Goal: Task Accomplishment & Management: Complete application form

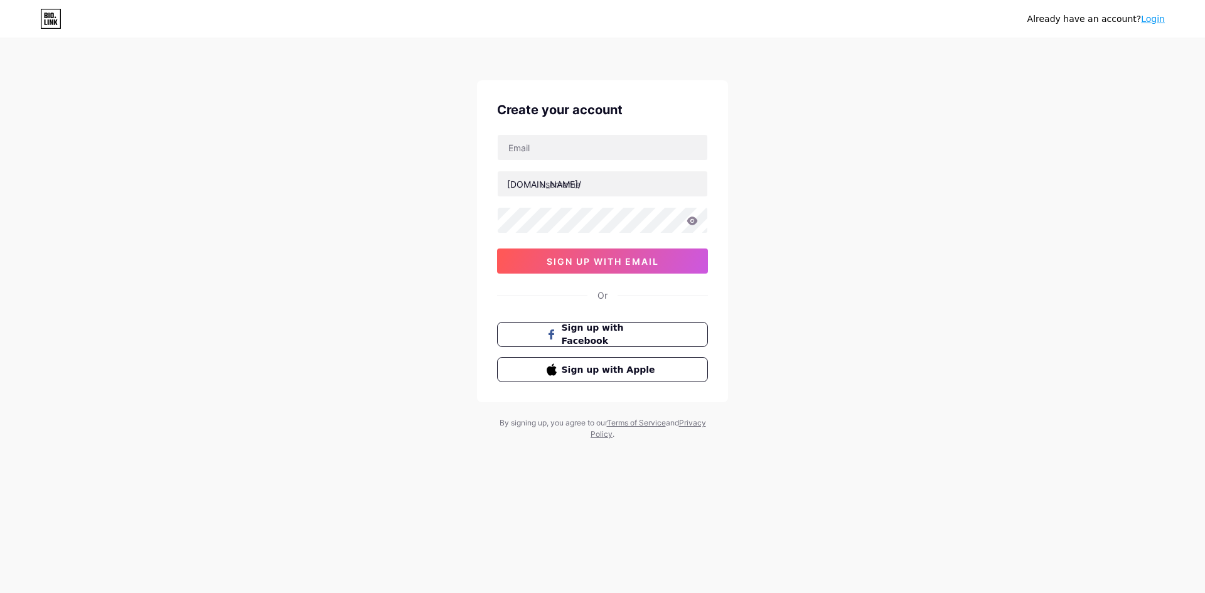
click at [326, 35] on div "Already have an account? Login" at bounding box center [602, 19] width 1205 height 38
click at [551, 141] on input "text" at bounding box center [603, 147] width 210 height 25
type input "[DOMAIN_NAME][EMAIL_ADDRESS][DOMAIN_NAME]"
click at [564, 191] on input "text" at bounding box center [603, 183] width 210 height 25
paste input "ojousanj"
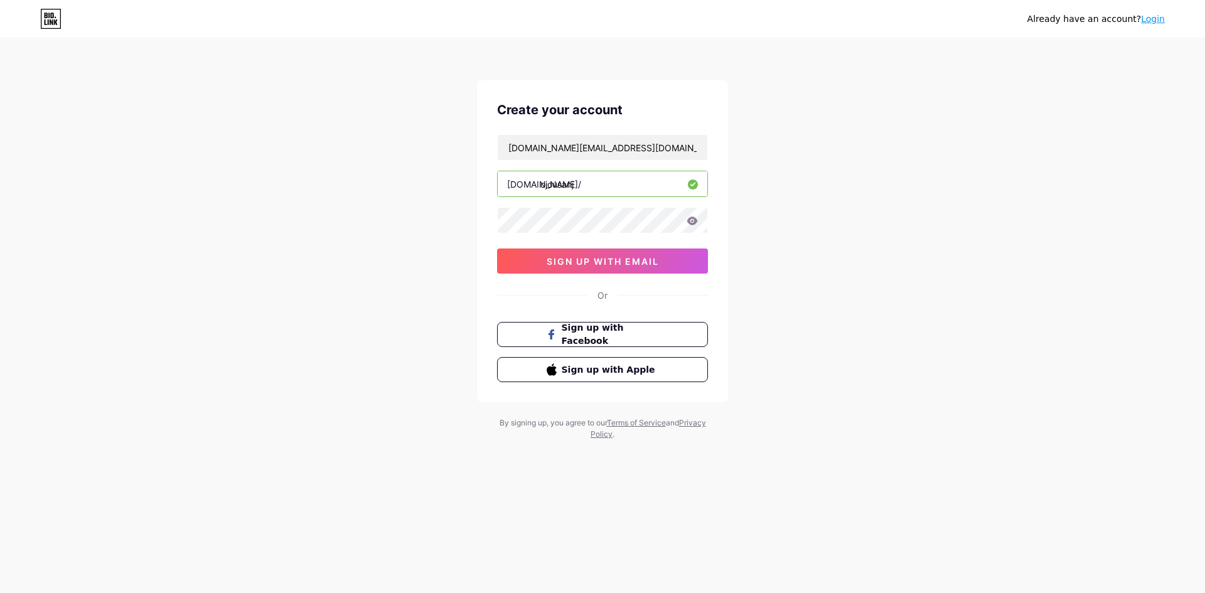
type input "ojousanj"
click at [580, 262] on span "sign up with email" at bounding box center [603, 261] width 112 height 11
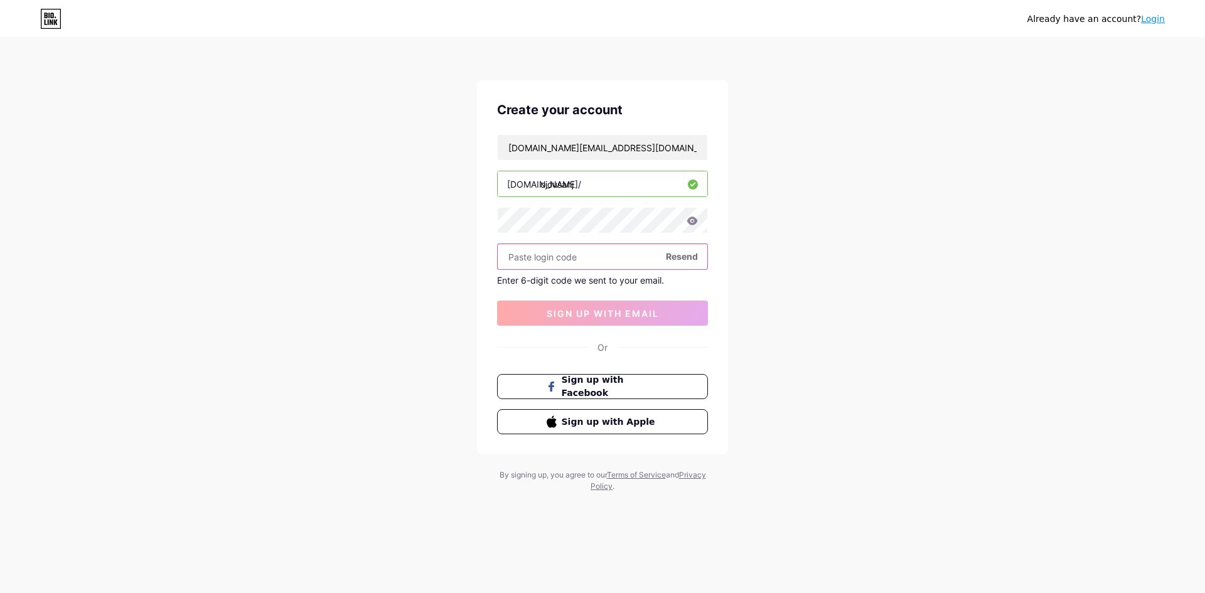
paste input "546425"
type input "546425"
click at [589, 308] on span "sign up with email" at bounding box center [603, 313] width 112 height 11
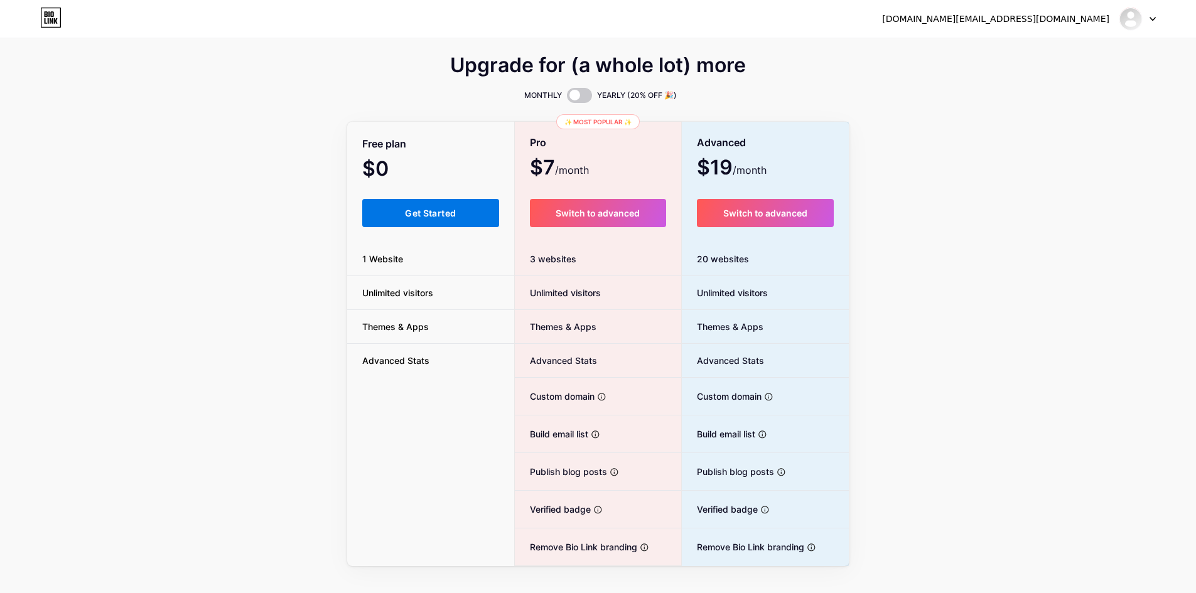
click at [445, 210] on span "Get Started" at bounding box center [430, 213] width 51 height 11
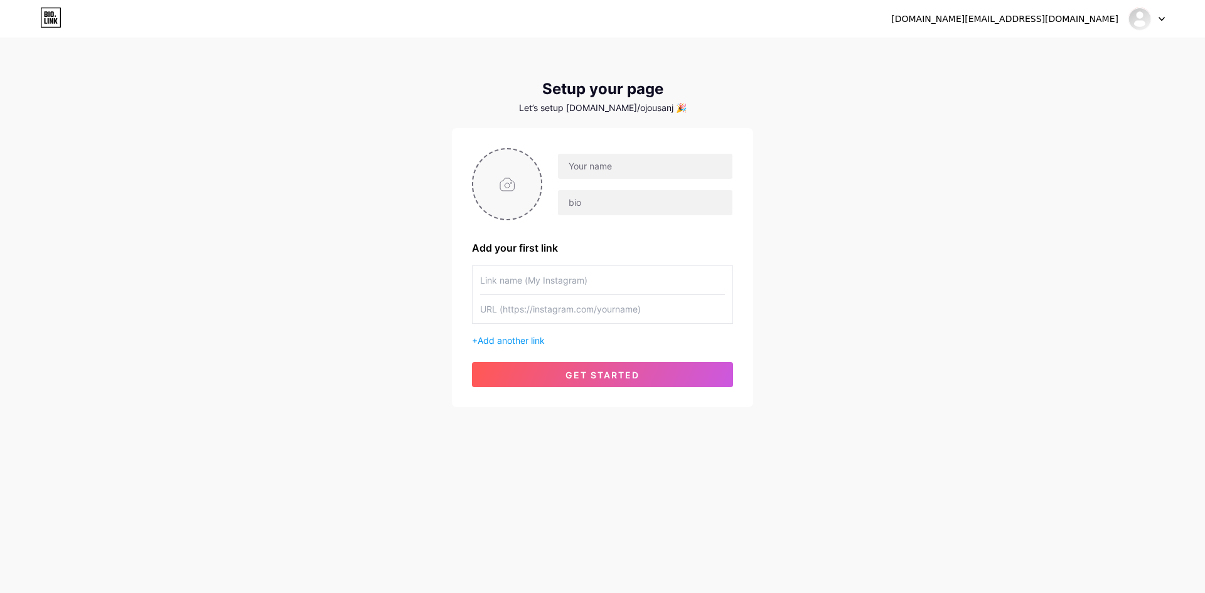
click at [510, 183] on input "file" at bounding box center [507, 184] width 68 height 70
type input "C:\fakepath\OJO Logo.jpg"
click at [606, 165] on input "text" at bounding box center [645, 166] width 175 height 25
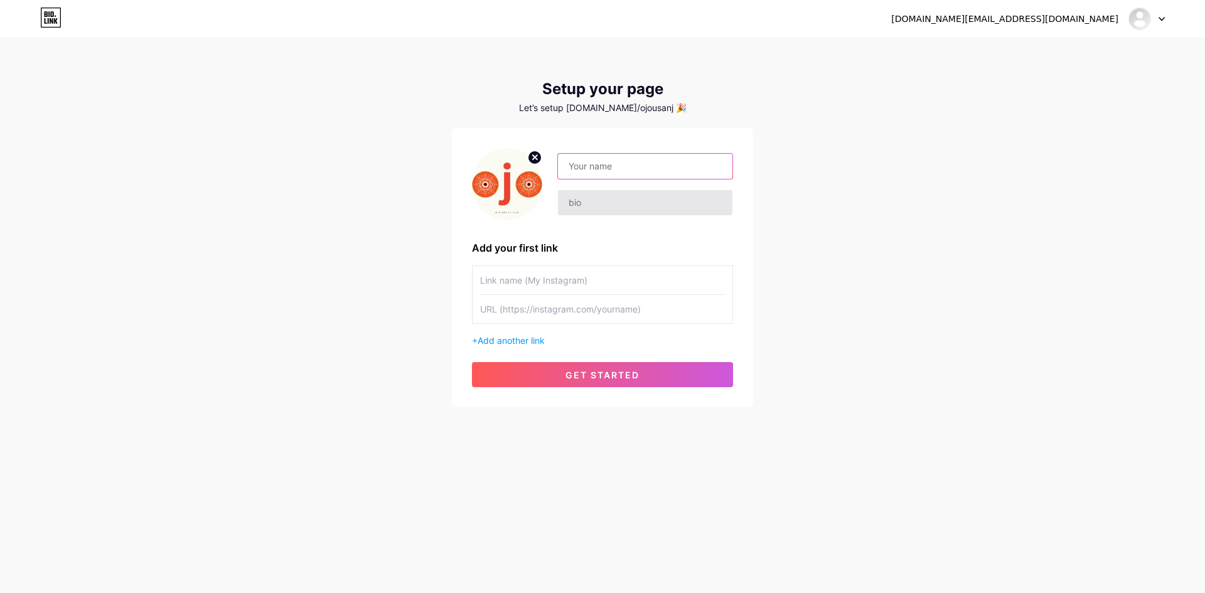
paste input "OjousanJ"
type input "OjousanJ"
click at [618, 213] on input "text" at bounding box center [645, 202] width 175 height 25
paste input "OjousanJ is an Indo-Mexican food restaurant in [US_STATE] that brings together …"
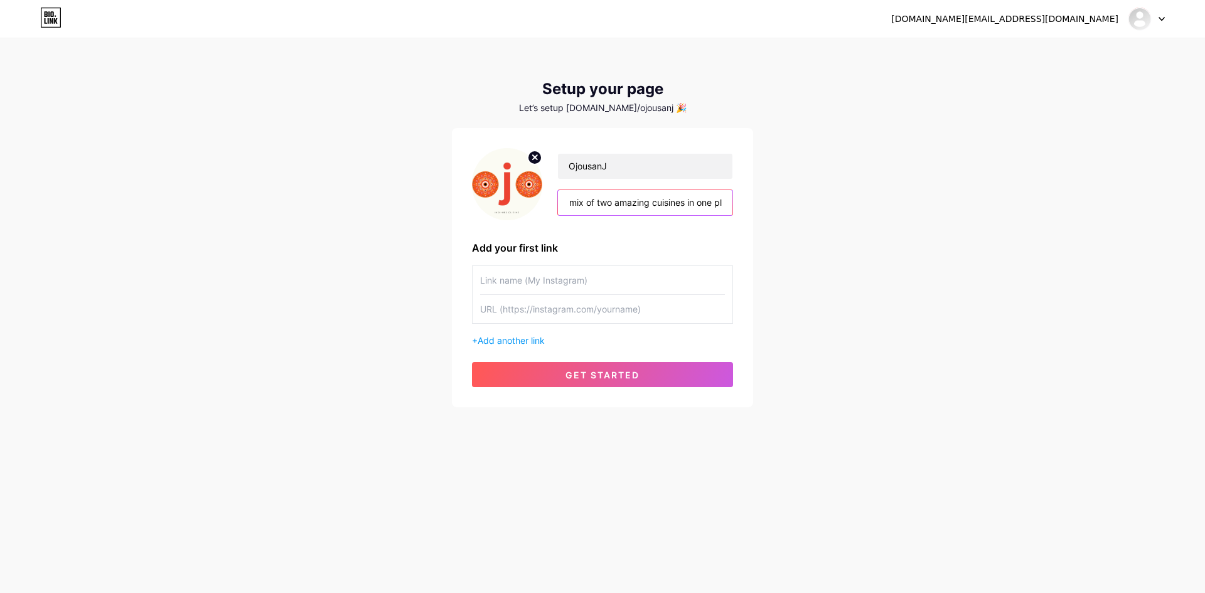
type input "OjousanJ is an Indo-Mexican food restaurant in [US_STATE] that brings together …"
click at [510, 290] on input "text" at bounding box center [602, 280] width 245 height 28
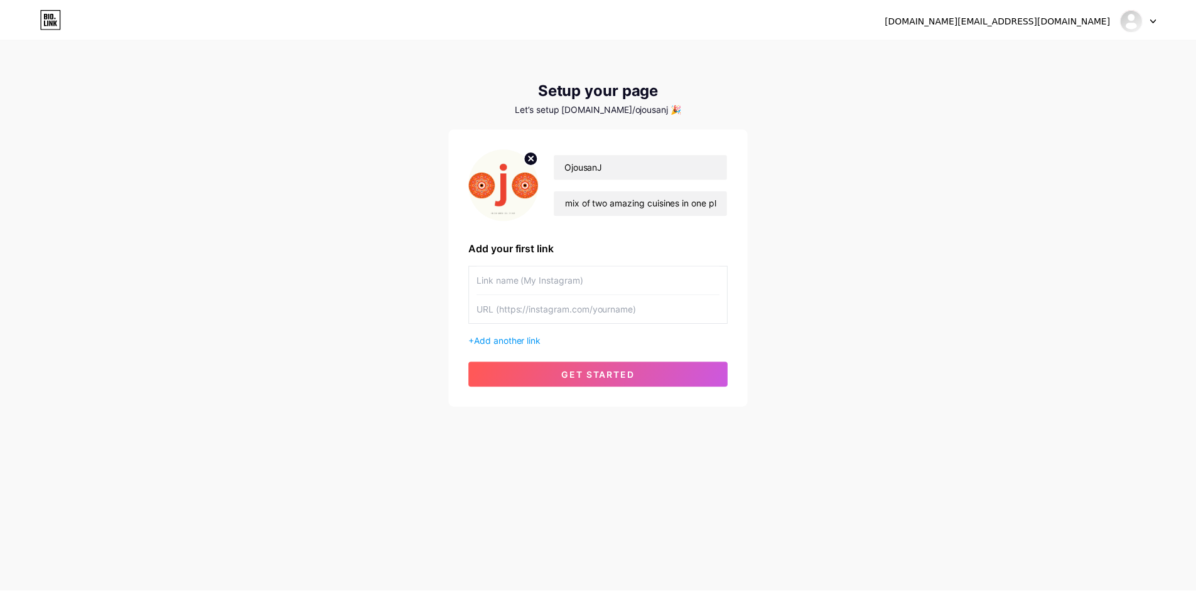
scroll to position [0, 0]
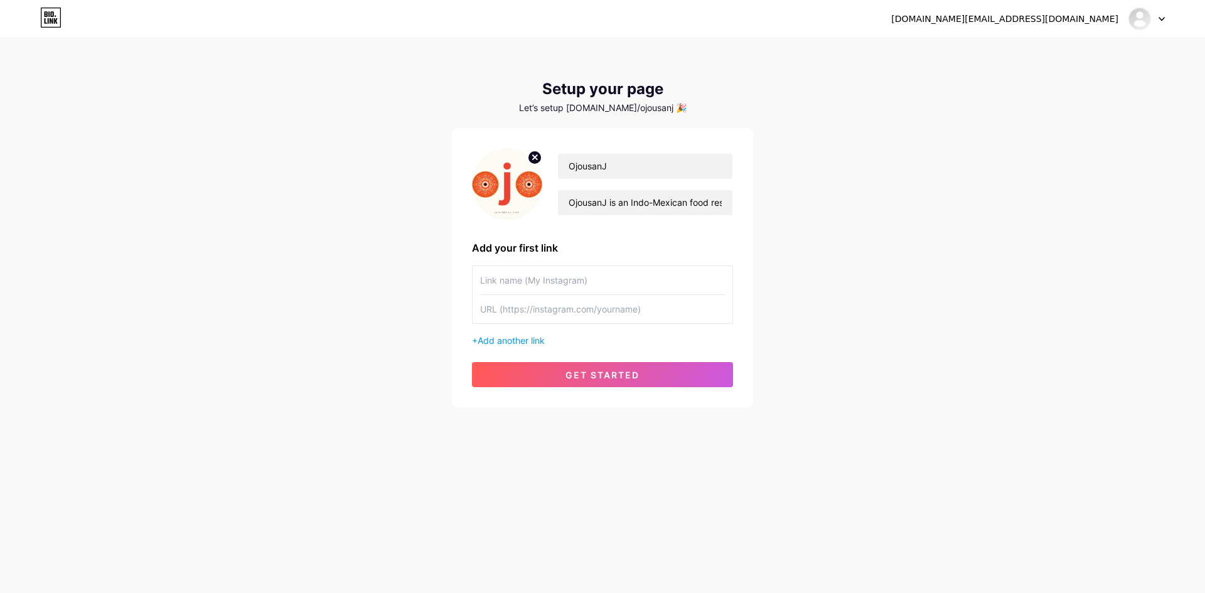
paste input "Indo-Mexican food restaurant in [US_STATE]"
type input "Indo-Mexican food restaurant in [US_STATE]"
click at [580, 311] on input "text" at bounding box center [602, 309] width 245 height 28
paste input "[URL][DOMAIN_NAME]"
type input "[URL][DOMAIN_NAME]"
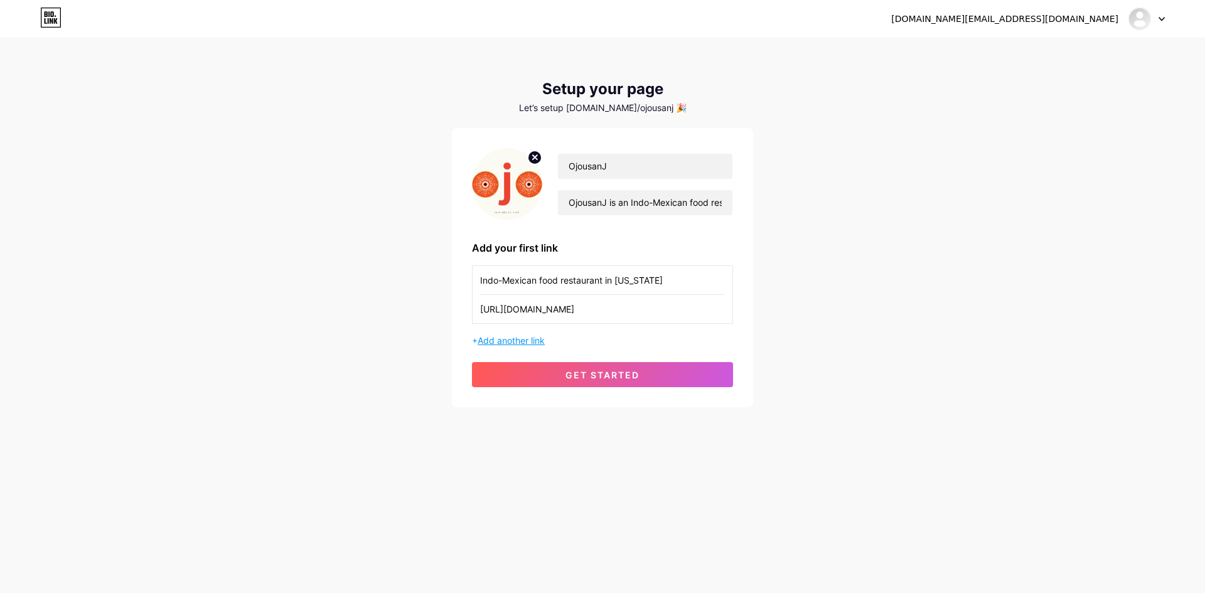
click at [517, 340] on span "Add another link" at bounding box center [511, 340] width 67 height 11
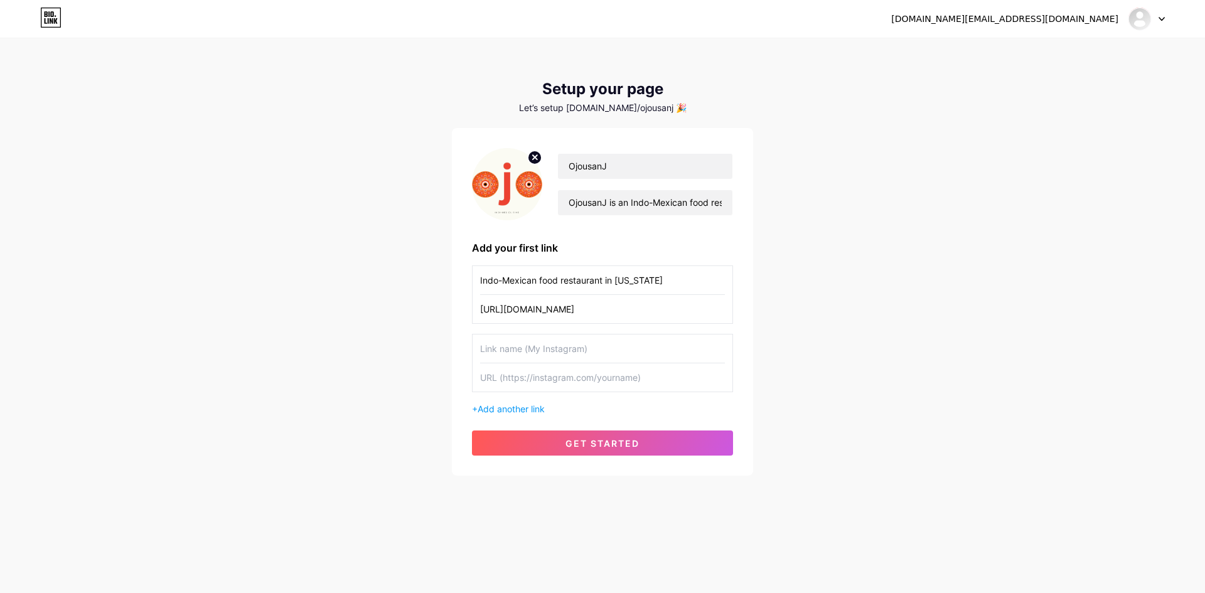
click at [557, 353] on input "text" at bounding box center [602, 349] width 245 height 28
type input "Instagram"
click at [553, 371] on input "text" at bounding box center [602, 378] width 245 height 28
paste input "[URL][DOMAIN_NAME]"
type input "[URL][DOMAIN_NAME]"
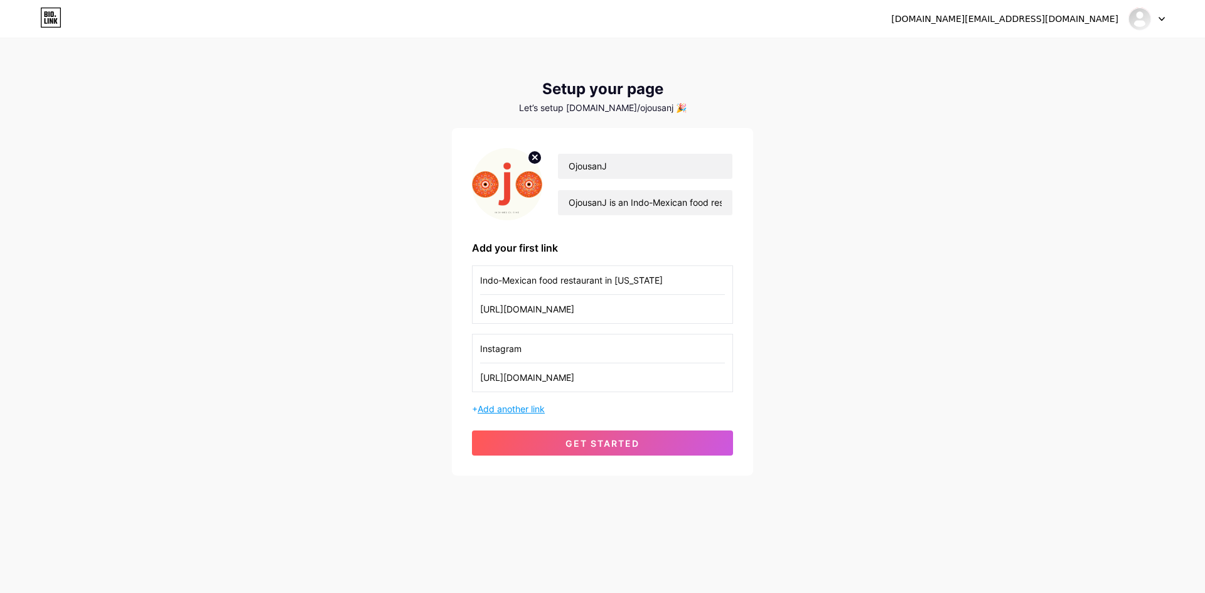
click at [527, 404] on span "Add another link" at bounding box center [511, 409] width 67 height 11
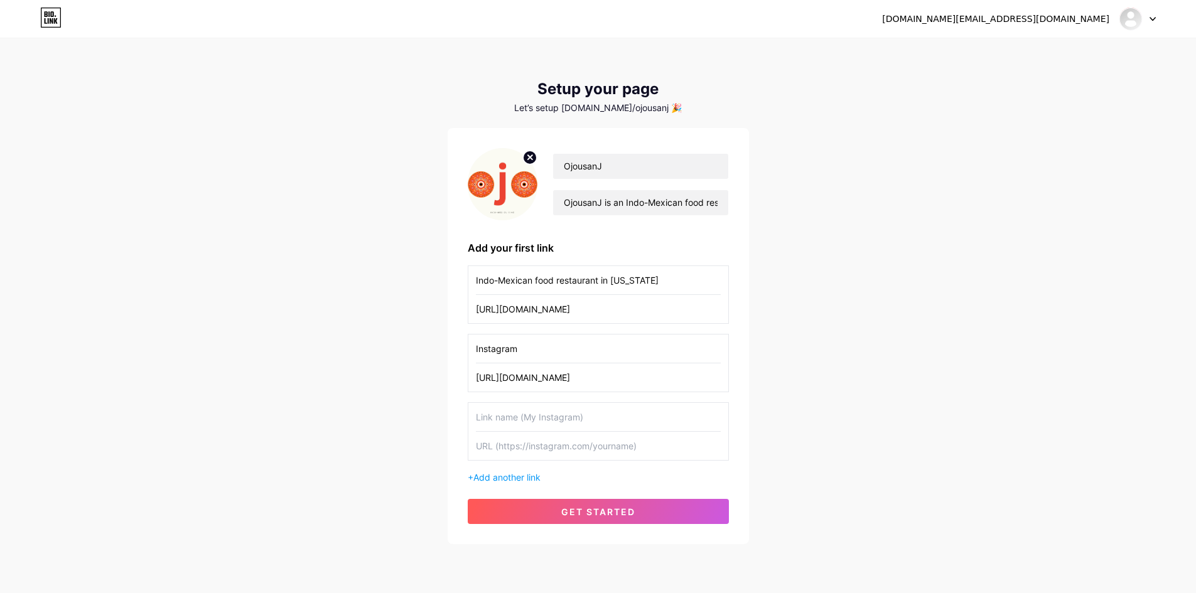
click at [521, 416] on input "text" at bounding box center [598, 417] width 245 height 28
type input "Facebook"
click at [563, 458] on input "text" at bounding box center [598, 446] width 245 height 28
paste input "[URL][DOMAIN_NAME]"
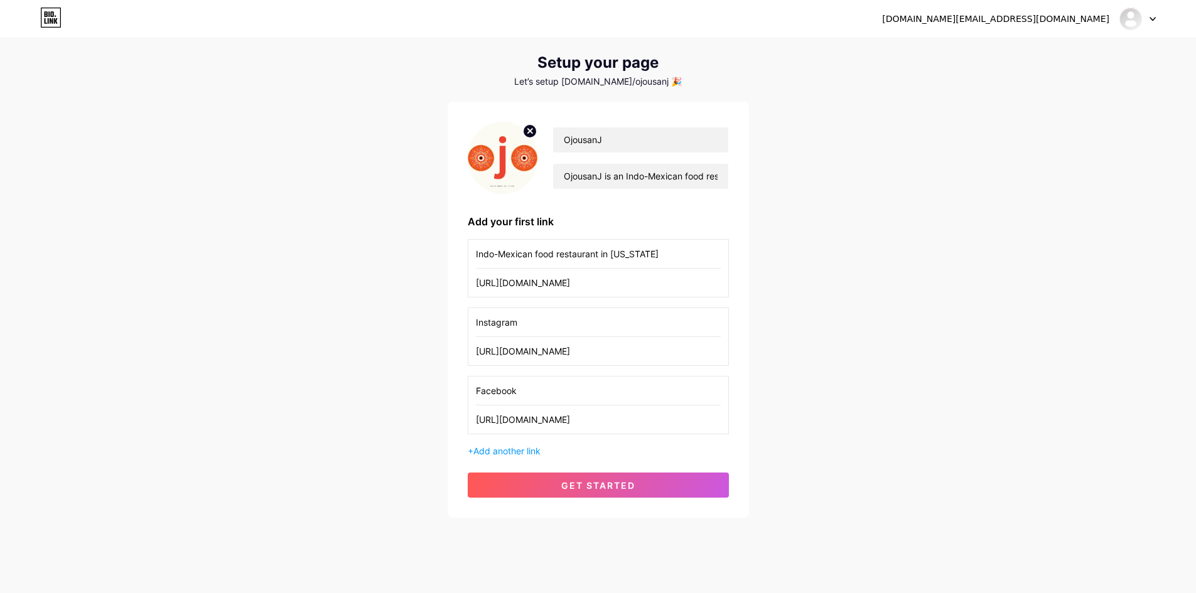
scroll to position [41, 0]
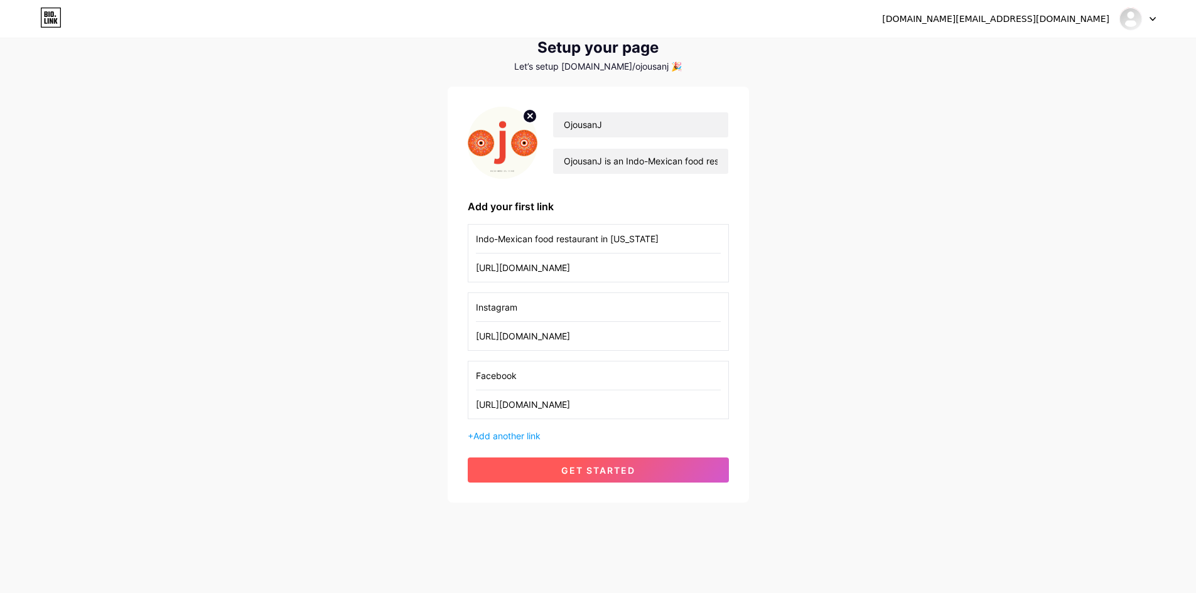
type input "[URL][DOMAIN_NAME]"
click at [617, 478] on button "get started" at bounding box center [598, 470] width 261 height 25
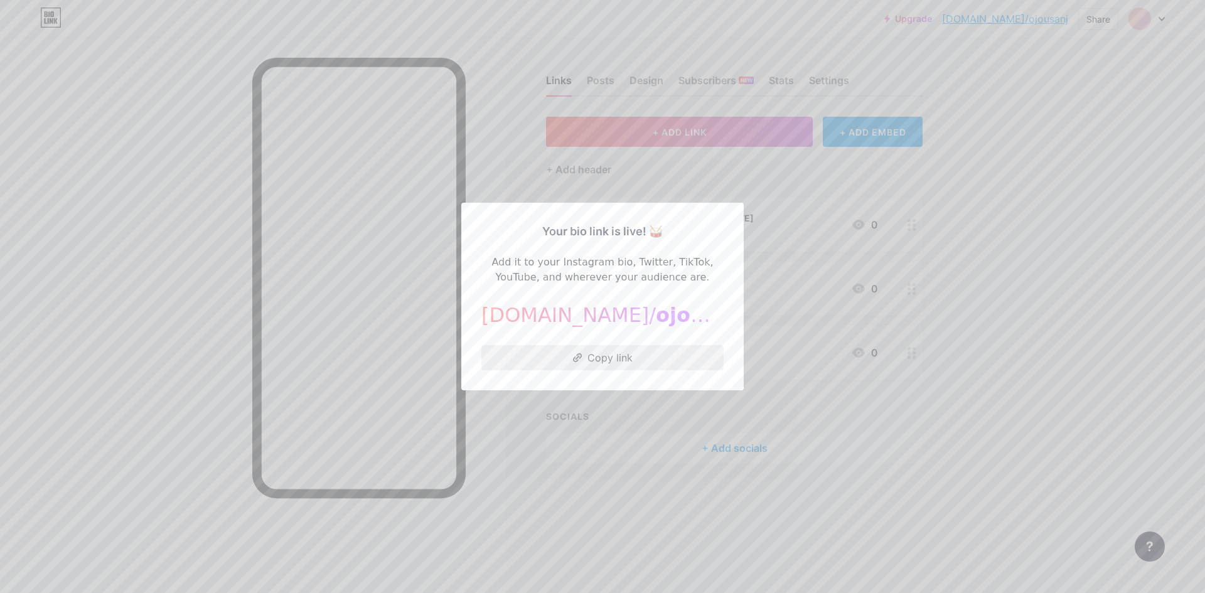
click at [599, 356] on button "Copy link" at bounding box center [603, 357] width 242 height 25
